Goal: Information Seeking & Learning: Learn about a topic

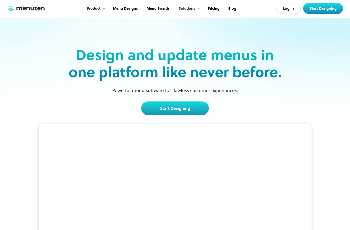
click at [197, 10] on div at bounding box center [199, 9] width 4 height 4
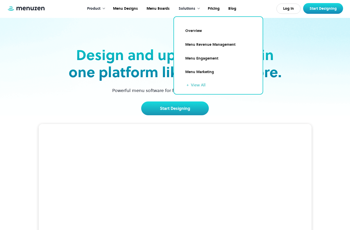
click at [187, 8] on div "Solutions" at bounding box center [186, 9] width 17 height 6
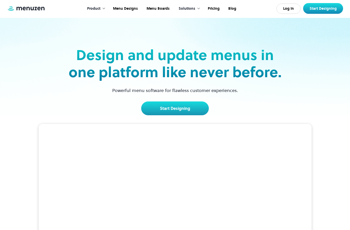
click at [124, 10] on link "Menu Designs" at bounding box center [125, 9] width 34 height 16
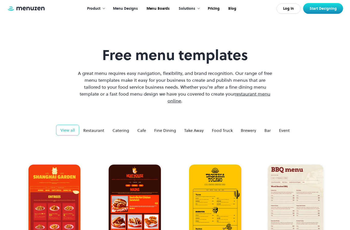
click at [284, 127] on div "Event" at bounding box center [284, 130] width 11 height 6
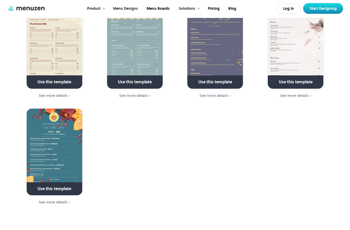
scroll to position [163, 0]
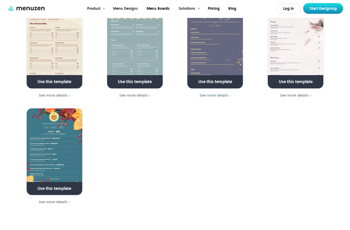
click at [215, 93] on div "See more details" at bounding box center [213, 95] width 29 height 4
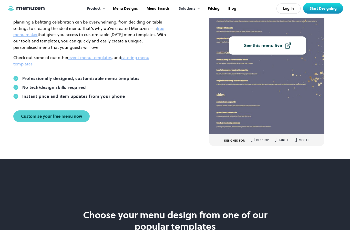
scroll to position [94, 0]
click at [249, 49] on link "See this menu live" at bounding box center [267, 46] width 77 height 18
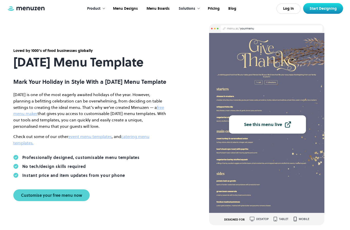
scroll to position [0, 0]
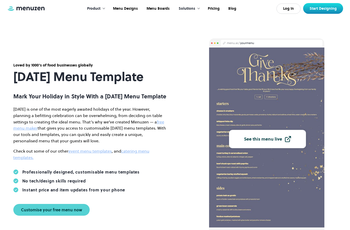
click at [93, 9] on div "Product" at bounding box center [93, 9] width 13 height 6
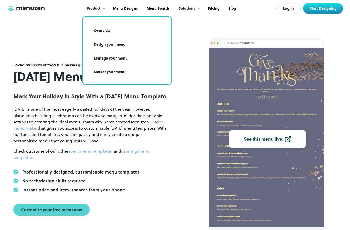
scroll to position [4, 0]
